Goal: Check status: Check status

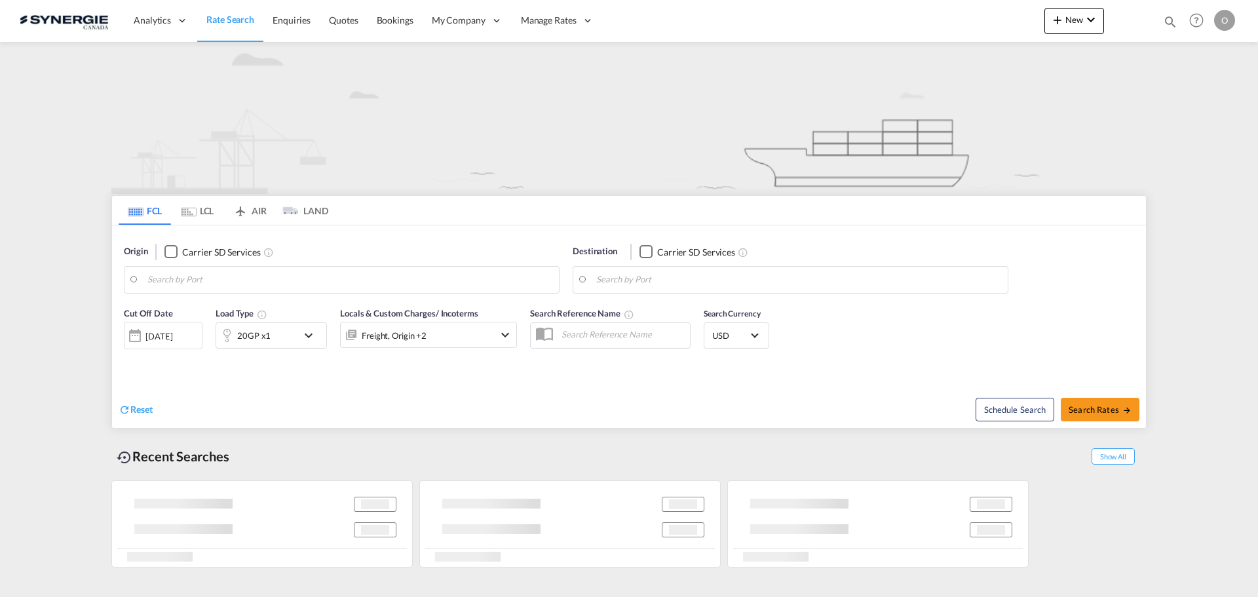
type input "Saskatoon, SK, CASAK"
type input "Navegantes, BRNVT"
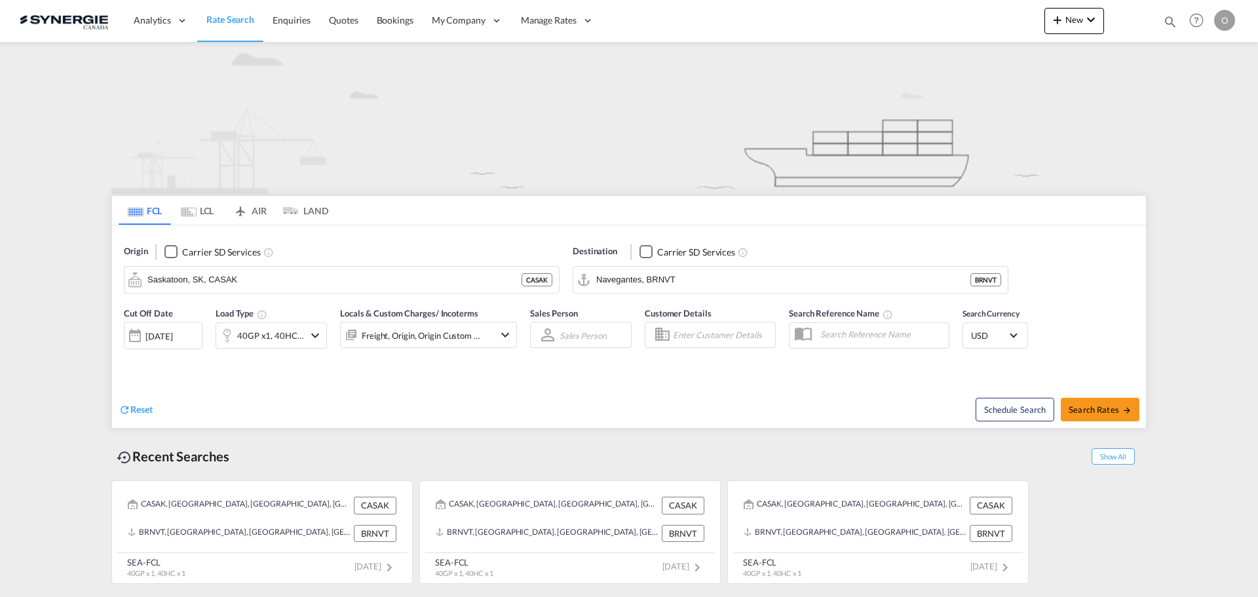
click at [1166, 21] on md-icon "icon-magnify" at bounding box center [1170, 21] width 14 height 14
click at [969, 29] on select "Bookings Quotes Enquiries" at bounding box center [962, 22] width 62 height 24
click at [931, 10] on select "Bookings Quotes Enquiries" at bounding box center [962, 22] width 62 height 24
click at [967, 21] on select "Bookings Quotes Enquiries" at bounding box center [962, 22] width 62 height 24
select select "Quotes"
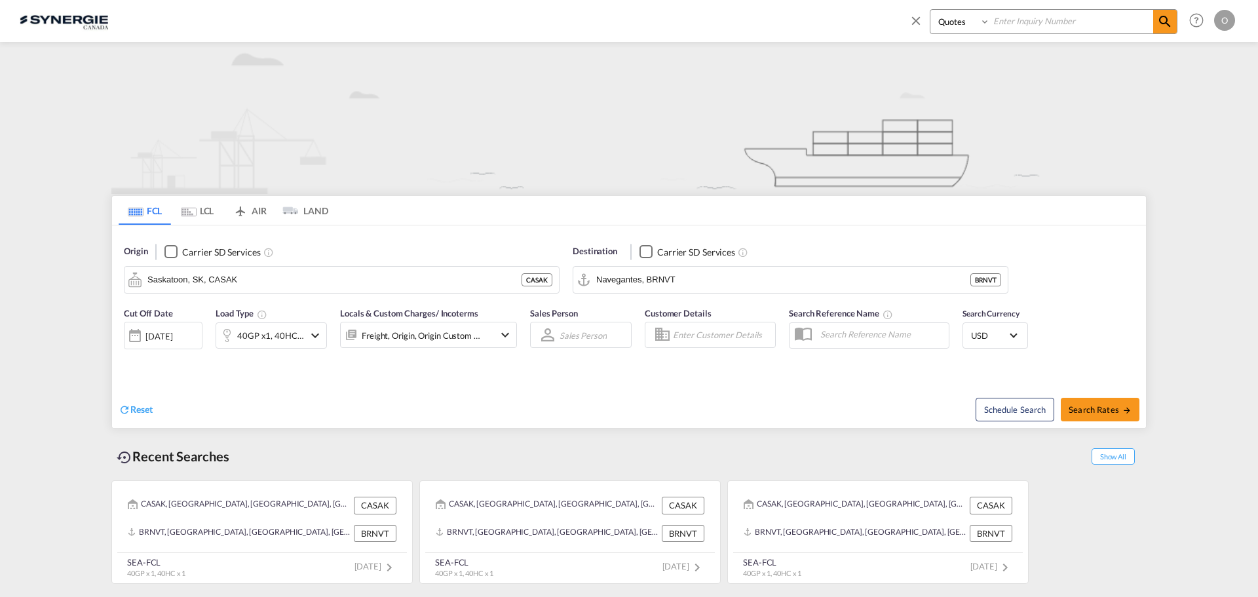
click at [931, 10] on select "Bookings Quotes Enquiries" at bounding box center [962, 22] width 62 height 24
click at [1027, 27] on input at bounding box center [1071, 21] width 163 height 23
paste input "SYC000015426"
type input "SYC000015426"
click at [1162, 28] on md-icon "icon-magnify" at bounding box center [1165, 22] width 16 height 16
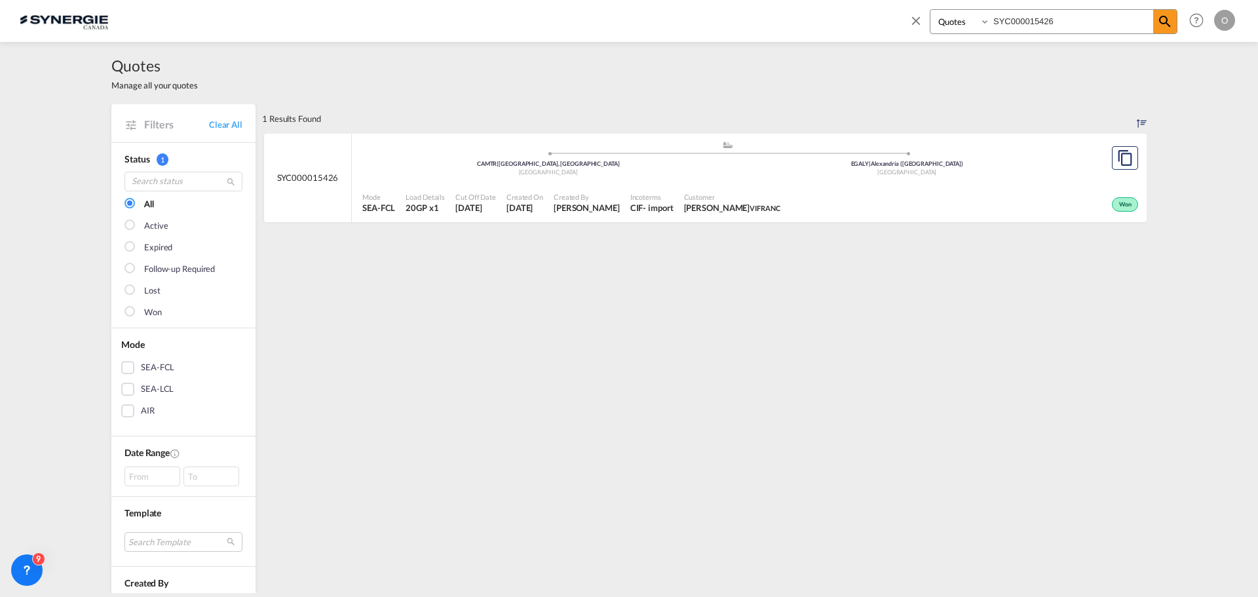
click at [499, 204] on div "Cut Off Date 10 Oct 2025" at bounding box center [475, 203] width 51 height 33
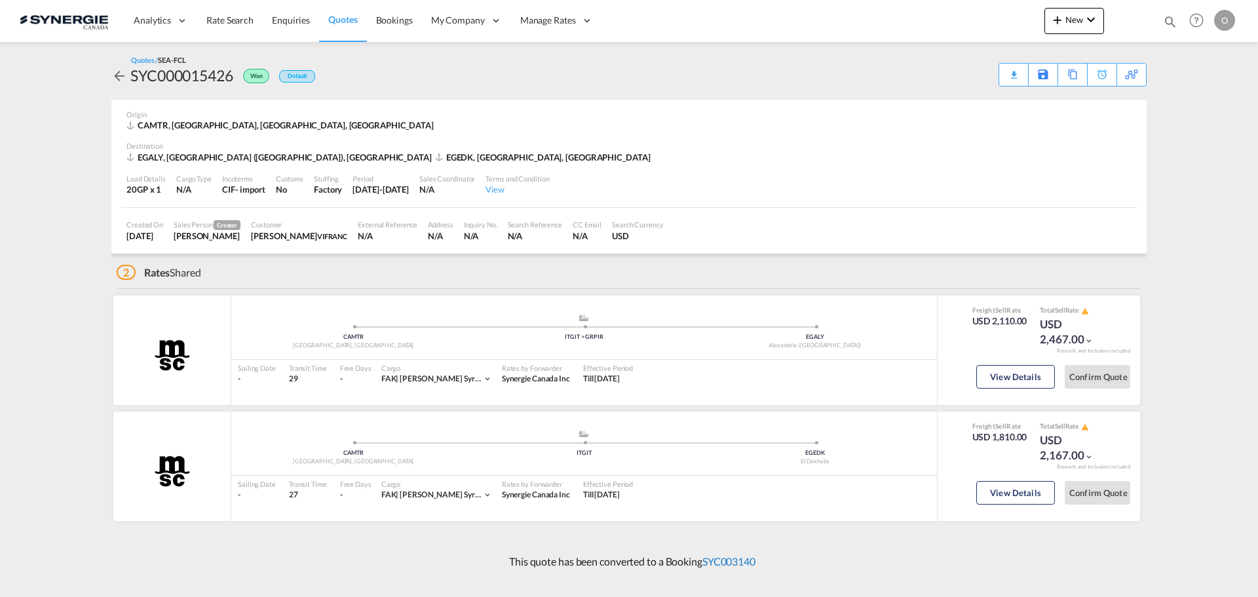
click at [715, 558] on link "SYC003140" at bounding box center [729, 561] width 53 height 12
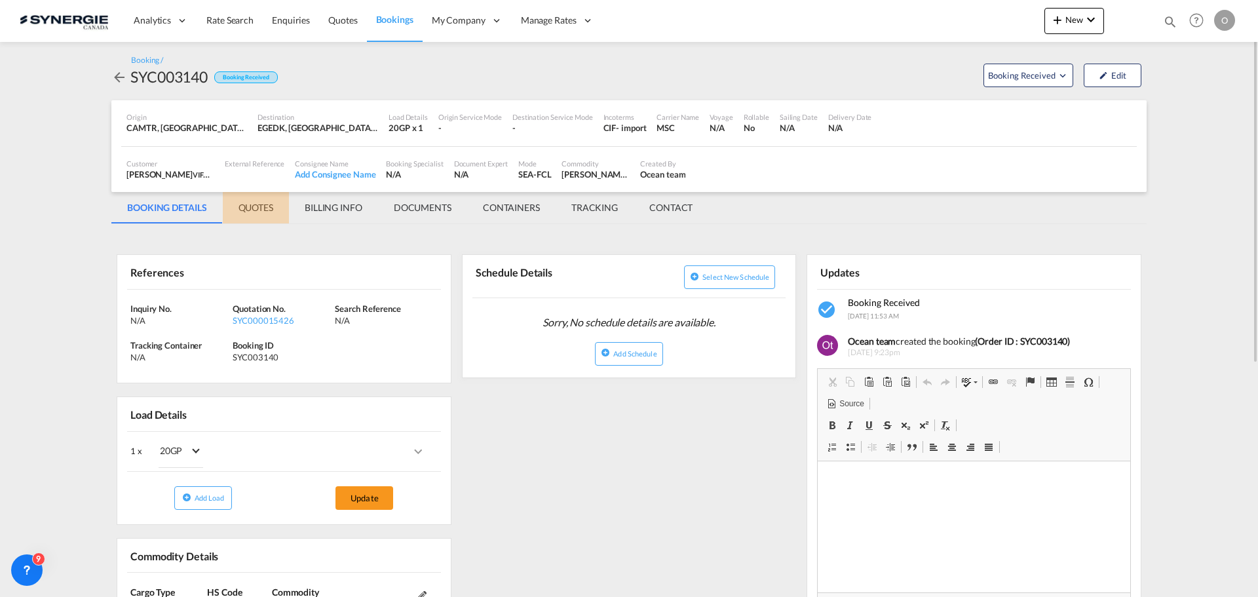
click at [259, 214] on md-tab-item "QUOTES" at bounding box center [256, 207] width 66 height 31
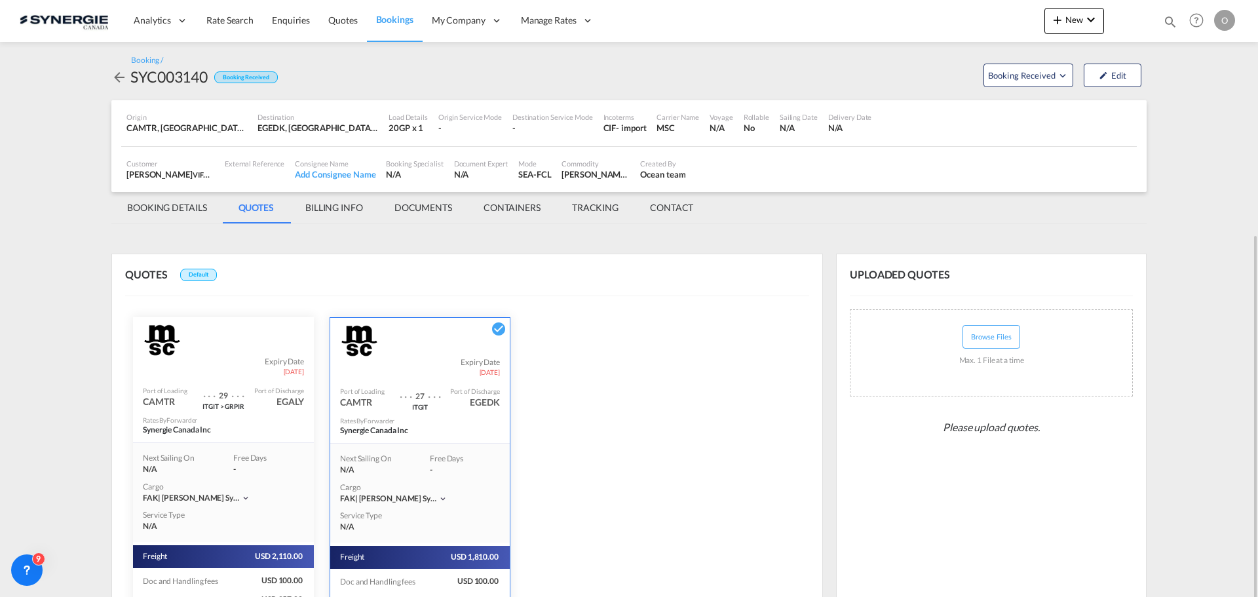
scroll to position [128, 0]
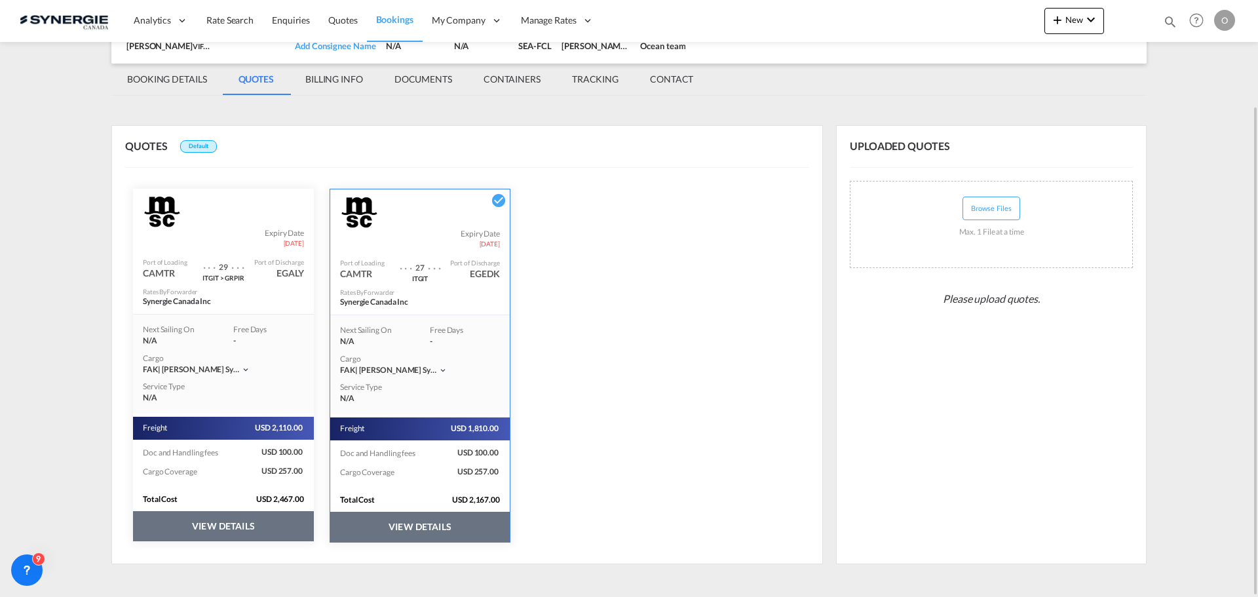
click at [418, 518] on button "VIEW DETAILS" at bounding box center [420, 527] width 180 height 30
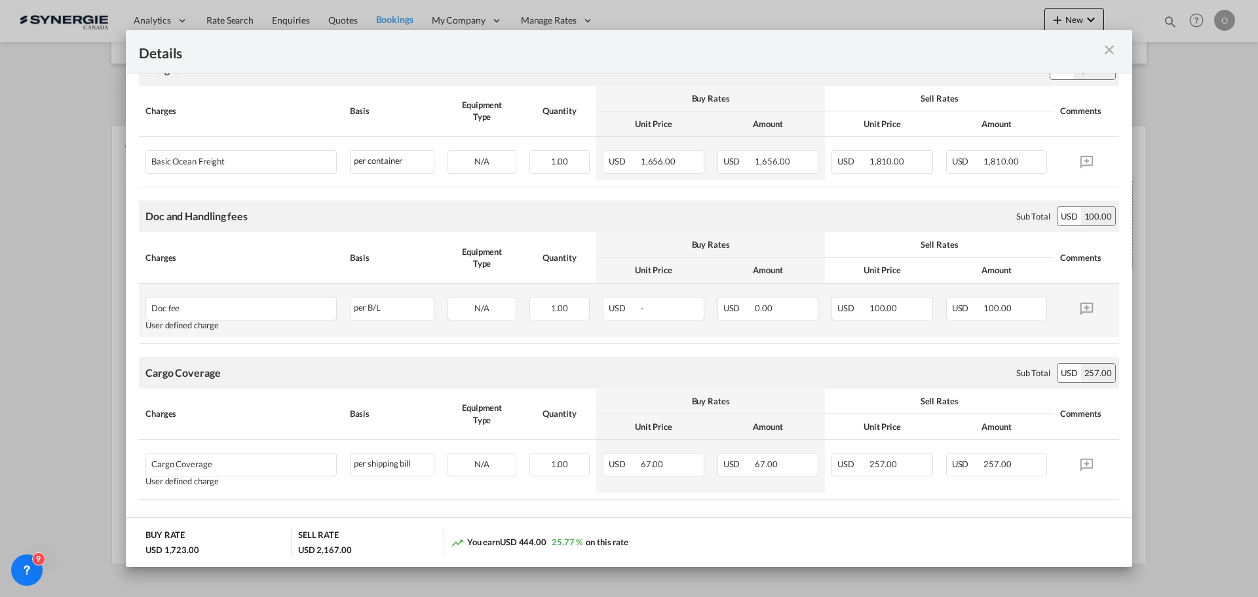
scroll to position [269, 0]
